Goal: Transaction & Acquisition: Purchase product/service

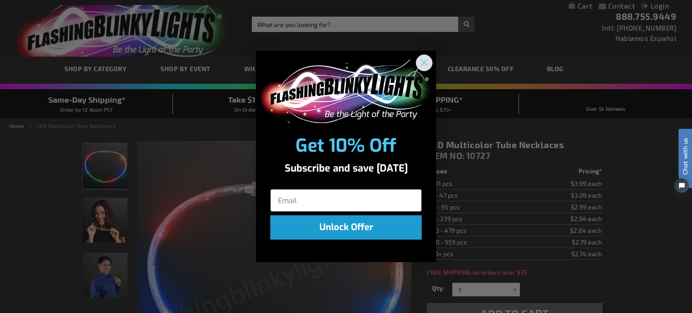
click at [427, 64] on circle "Close dialog" at bounding box center [424, 62] width 15 height 15
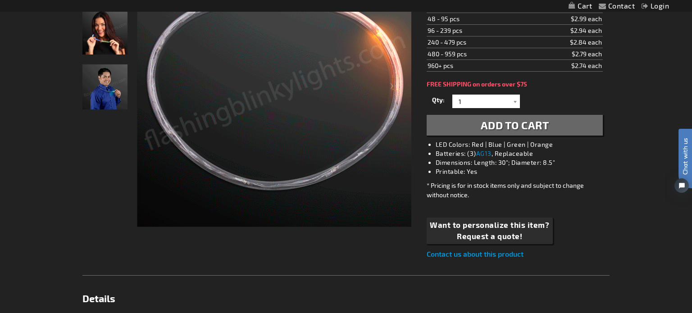
scroll to position [206, 0]
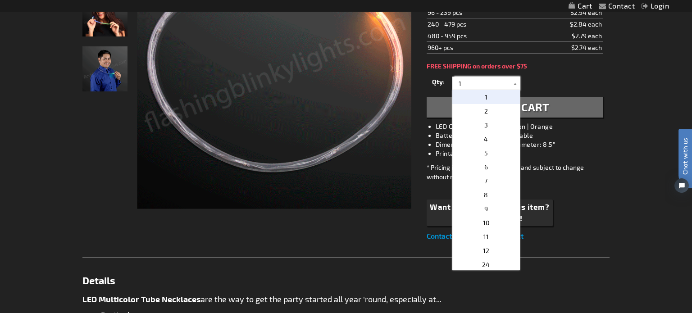
click at [467, 86] on input "1" at bounding box center [487, 84] width 65 height 14
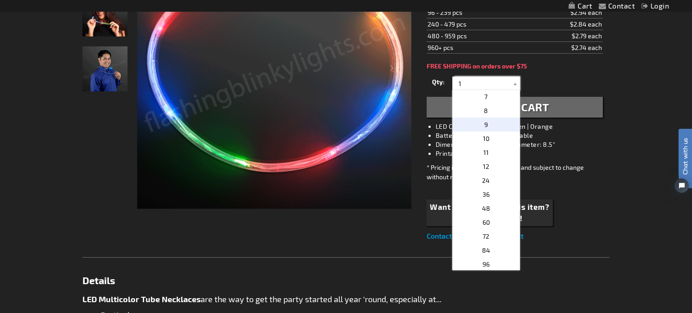
scroll to position [95, 0]
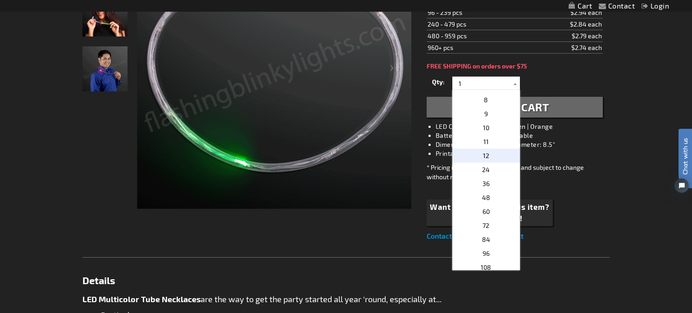
click at [494, 155] on p "12" at bounding box center [486, 156] width 68 height 14
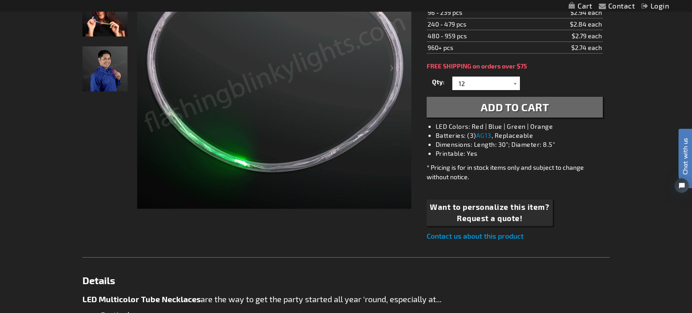
click at [447, 107] on button "Add to Cart" at bounding box center [515, 107] width 176 height 21
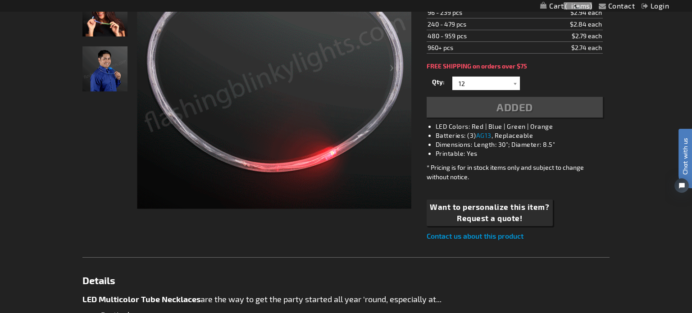
scroll to position [227, 0]
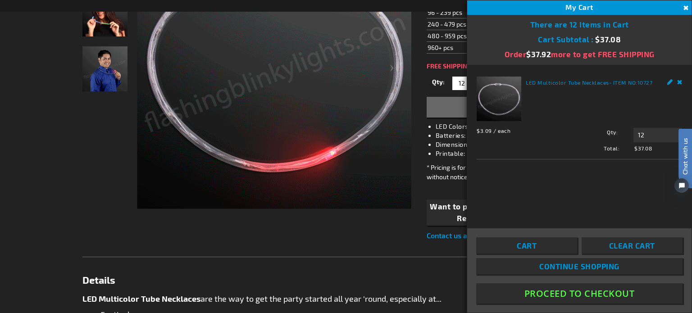
click at [328, 240] on div "Checkout as a new customer Creating an account has many benefits: See order and…" at bounding box center [345, 298] width 527 height 745
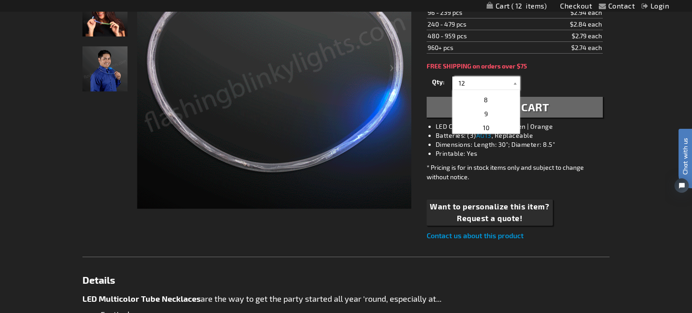
click at [476, 79] on input "12" at bounding box center [487, 84] width 65 height 14
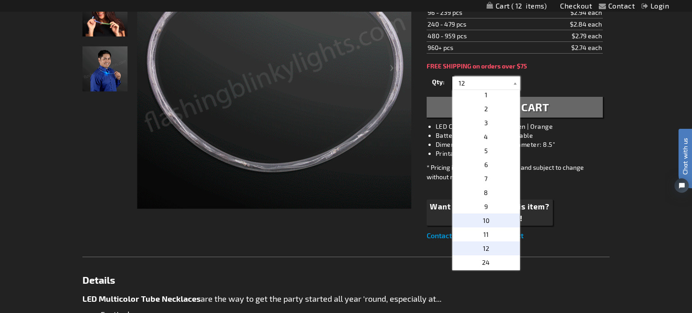
scroll to position [0, 0]
click at [478, 137] on p "4" at bounding box center [486, 139] width 68 height 14
type input "4"
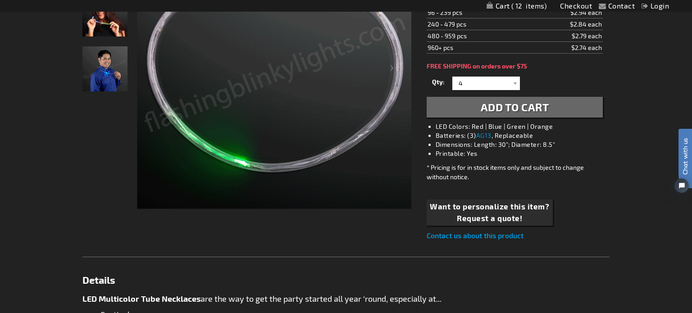
click at [462, 105] on button "Add to Cart" at bounding box center [515, 107] width 176 height 21
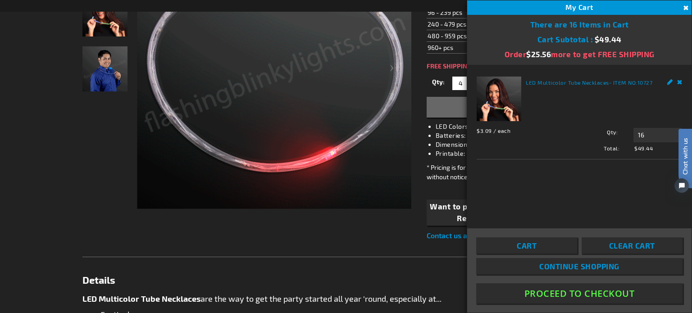
click at [613, 294] on button "Proceed To Checkout" at bounding box center [579, 293] width 206 height 20
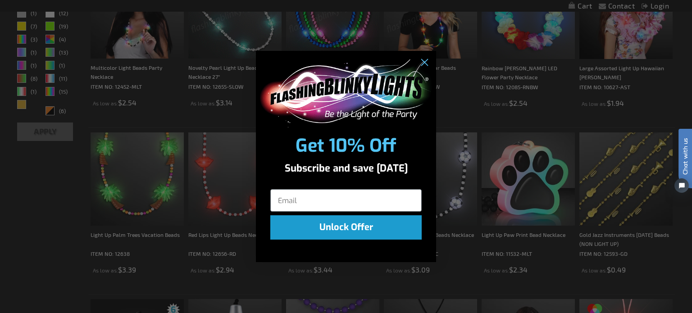
scroll to position [259, 0]
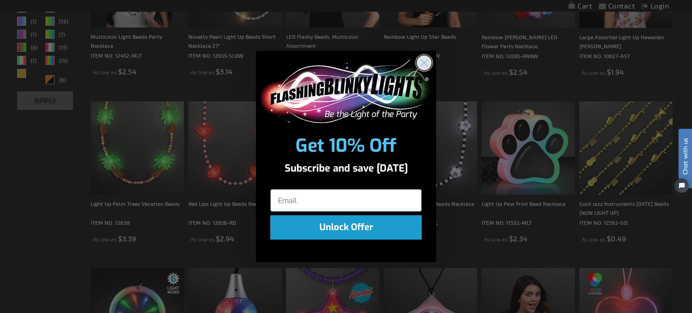
click at [422, 64] on circle "Close dialog" at bounding box center [424, 62] width 15 height 15
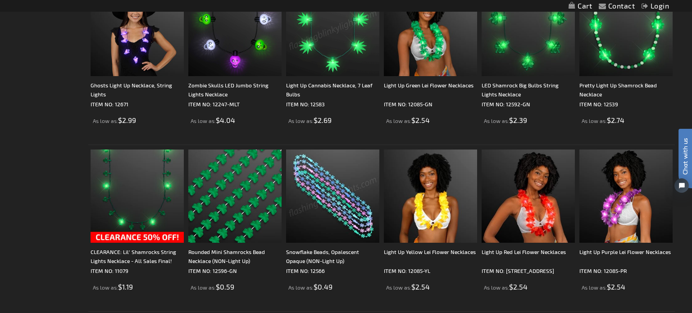
scroll to position [1445, 0]
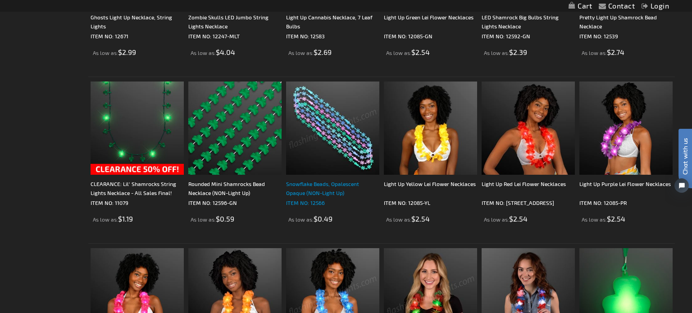
click at [346, 182] on div "Snowflake Beads, Opalescent Opaque (NON-Light Up)" at bounding box center [332, 188] width 93 height 18
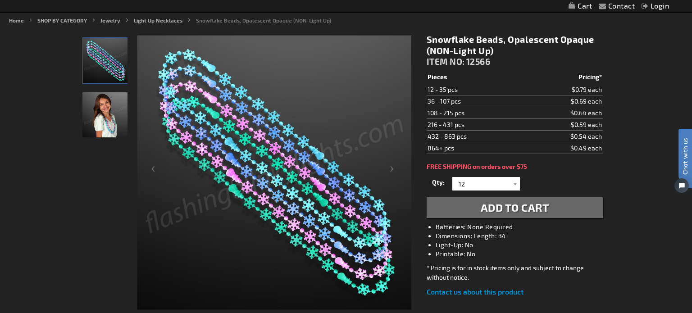
scroll to position [104, 0]
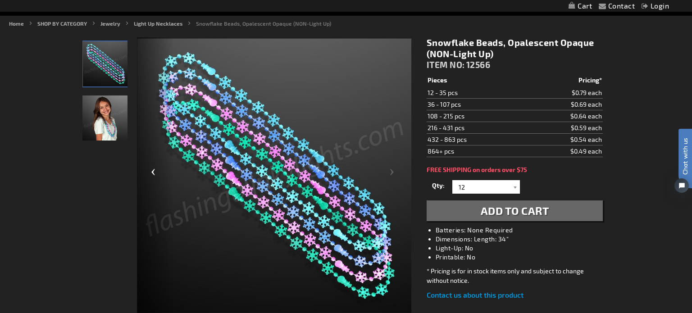
click at [150, 170] on div "Previous" at bounding box center [155, 175] width 36 height 277
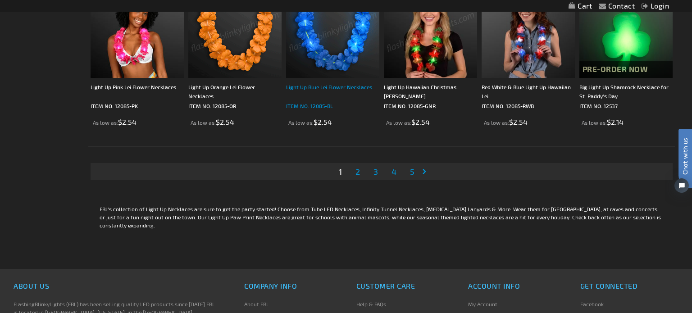
scroll to position [1714, 0]
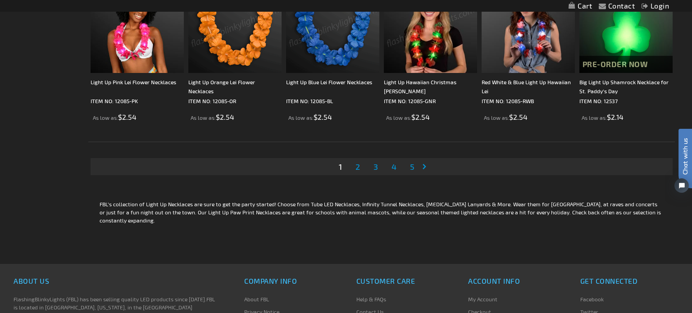
click at [359, 166] on span "2" at bounding box center [357, 167] width 5 height 10
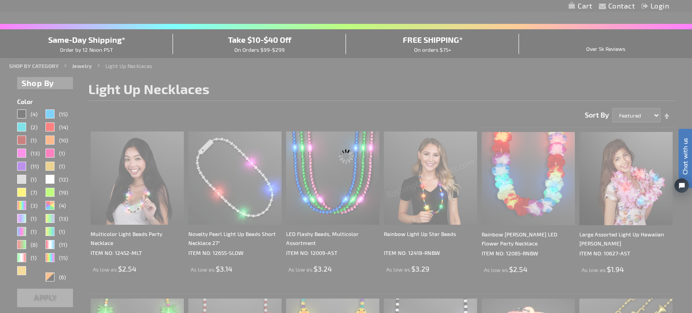
scroll to position [23, 0]
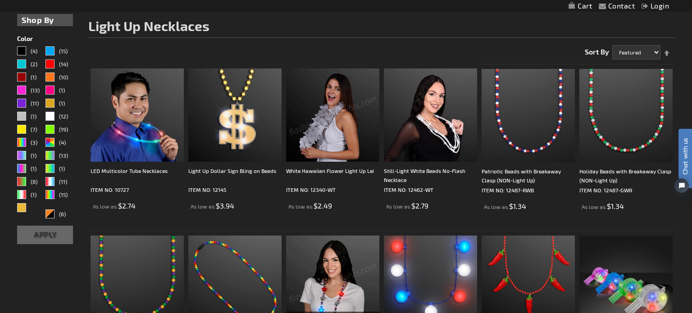
scroll to position [124, 0]
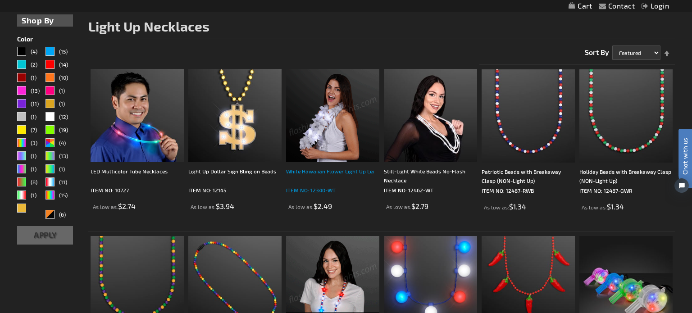
click at [289, 169] on div "White Hawaiian Flower Light Up Lei" at bounding box center [332, 176] width 93 height 18
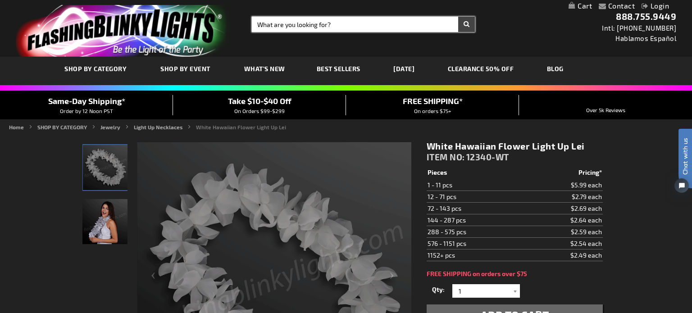
click at [356, 27] on input "Search" at bounding box center [363, 24] width 223 height 15
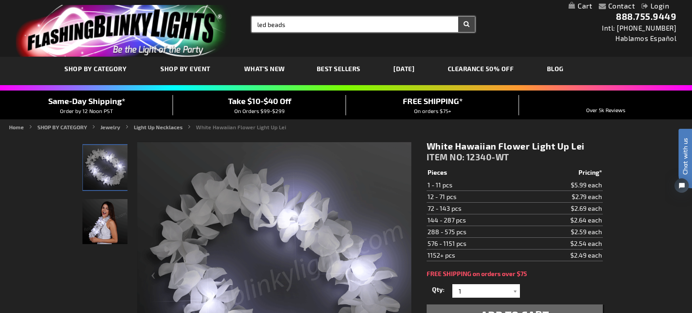
type input "led beads"
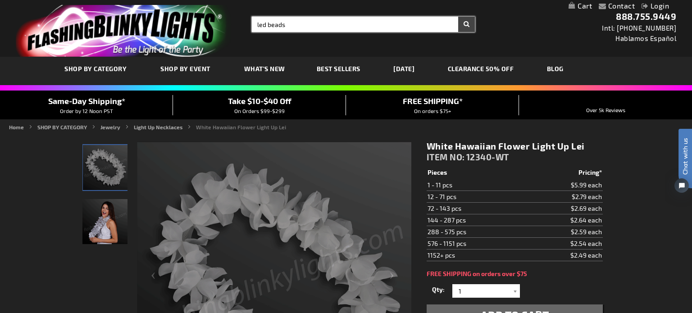
click at [458, 17] on button "Search" at bounding box center [466, 24] width 17 height 15
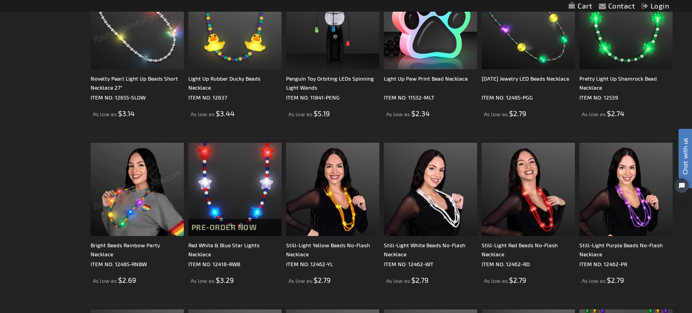
scroll to position [474, 0]
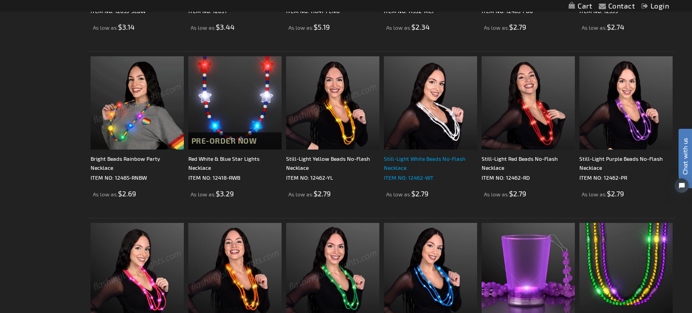
click at [417, 156] on div "Still-Light White Beads No-Flash Necklace" at bounding box center [430, 163] width 93 height 18
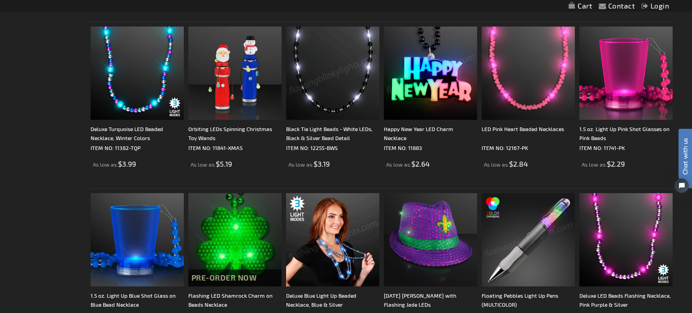
scroll to position [1337, 0]
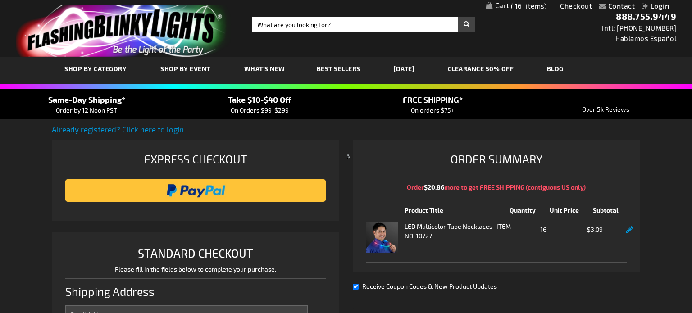
select select "US"
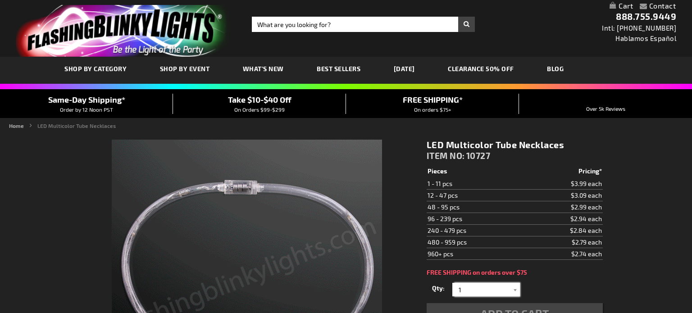
click at [463, 283] on input "1" at bounding box center [487, 290] width 65 height 14
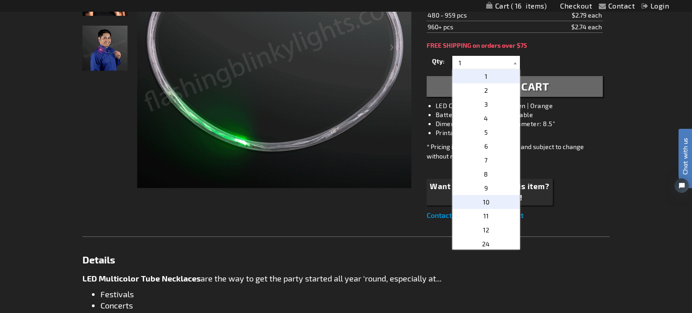
click at [492, 205] on p "10" at bounding box center [486, 202] width 68 height 14
type input "10"
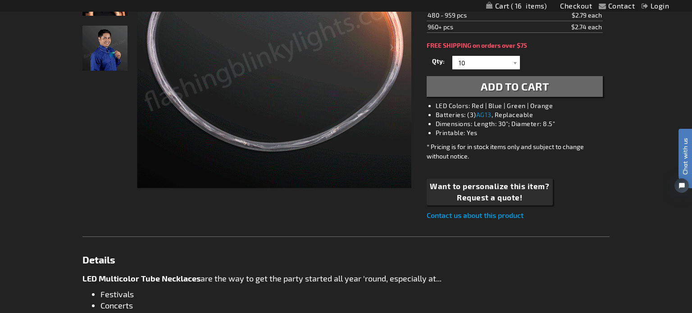
click at [463, 86] on button "Add to Cart" at bounding box center [515, 86] width 176 height 21
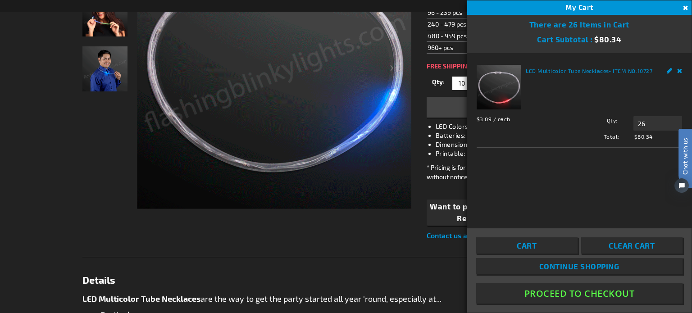
scroll to position [247, 0]
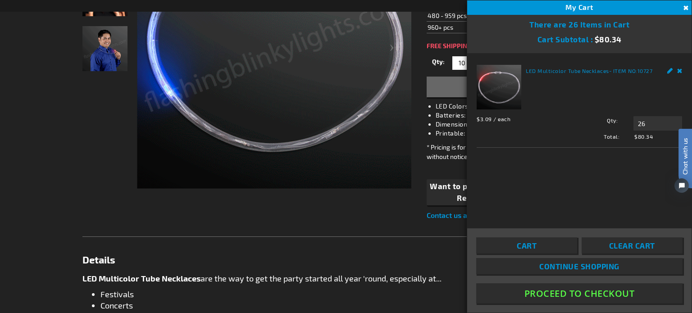
click at [197, 223] on div "Checkout as a new customer Creating an account has many benefits: See order and…" at bounding box center [345, 278] width 527 height 745
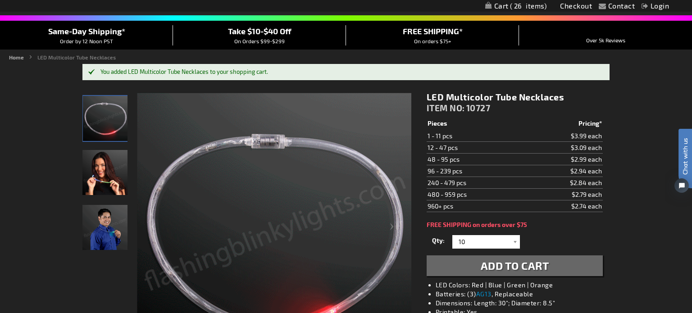
scroll to position [0, 0]
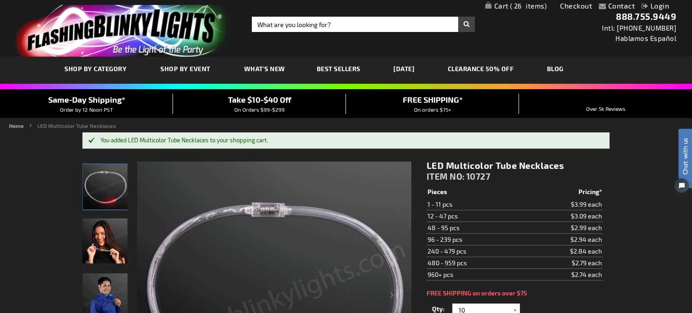
click at [573, 7] on link "Checkout" at bounding box center [576, 5] width 32 height 9
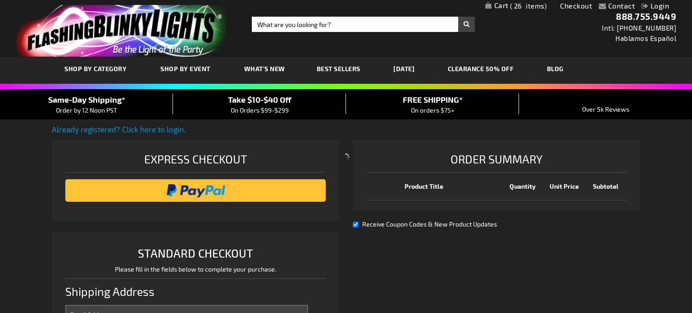
select select "US"
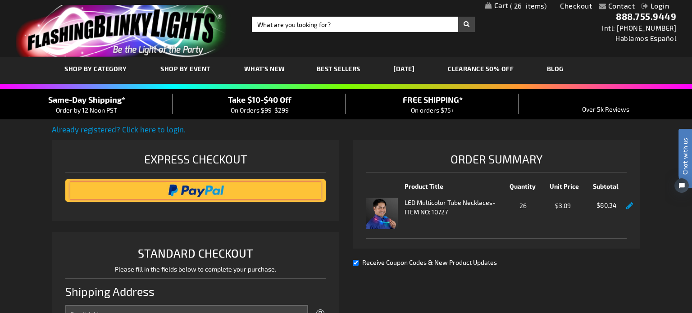
click at [226, 197] on input "image" at bounding box center [195, 191] width 251 height 18
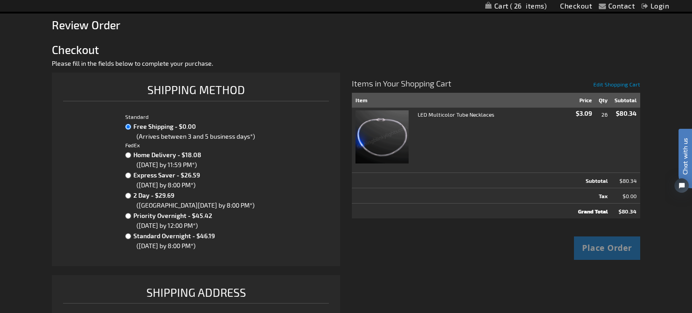
scroll to position [150, 0]
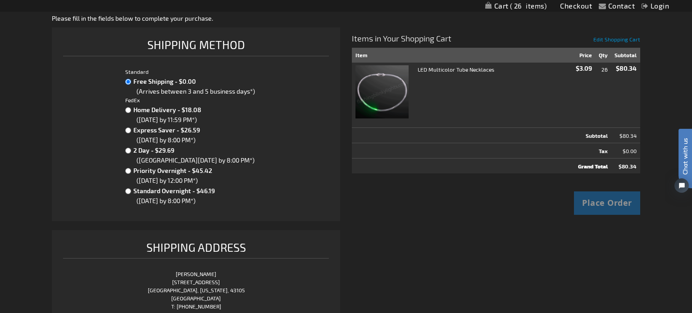
click at [153, 83] on label "Free Shipping - $0.00" at bounding box center [199, 81] width 136 height 11
click at [131, 83] on input "Free Shipping - $0.00" at bounding box center [128, 82] width 6 height 6
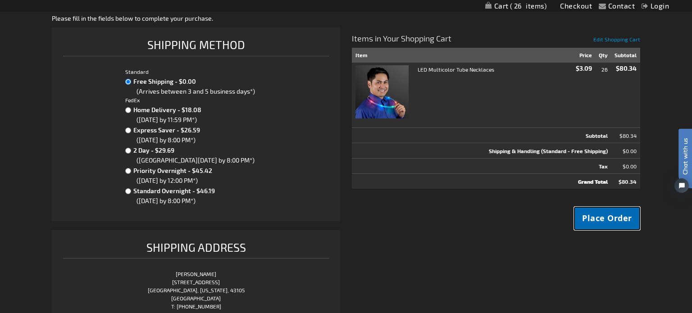
click at [605, 227] on button "Place Order" at bounding box center [607, 218] width 66 height 23
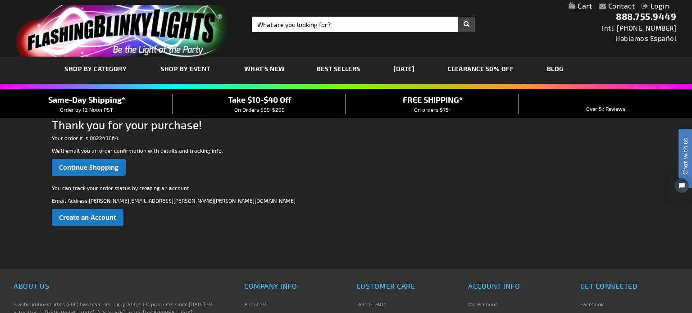
click at [606, 226] on div "Checkout as a new customer Creating an account has many benefits: See order and…" at bounding box center [346, 201] width 588 height 135
